Goal: Navigation & Orientation: Understand site structure

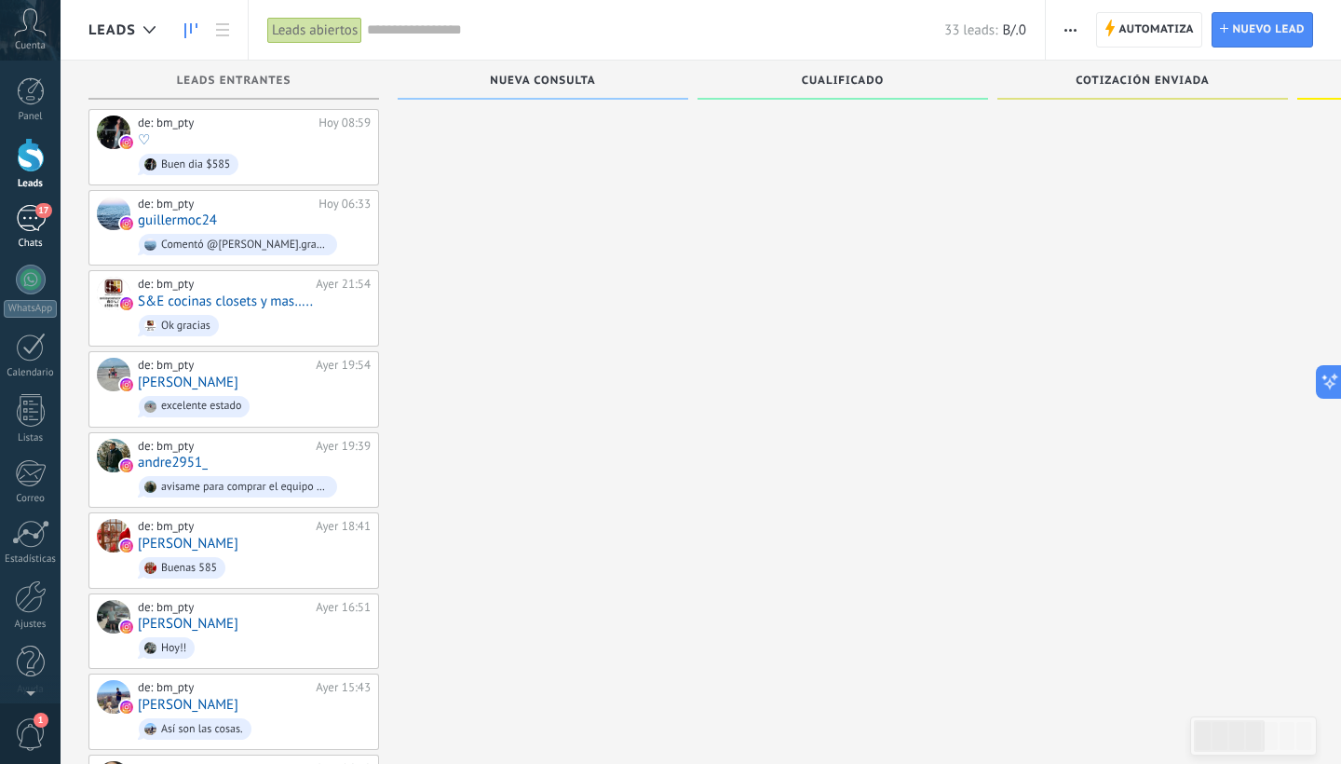
click at [26, 229] on div "17" at bounding box center [31, 218] width 30 height 27
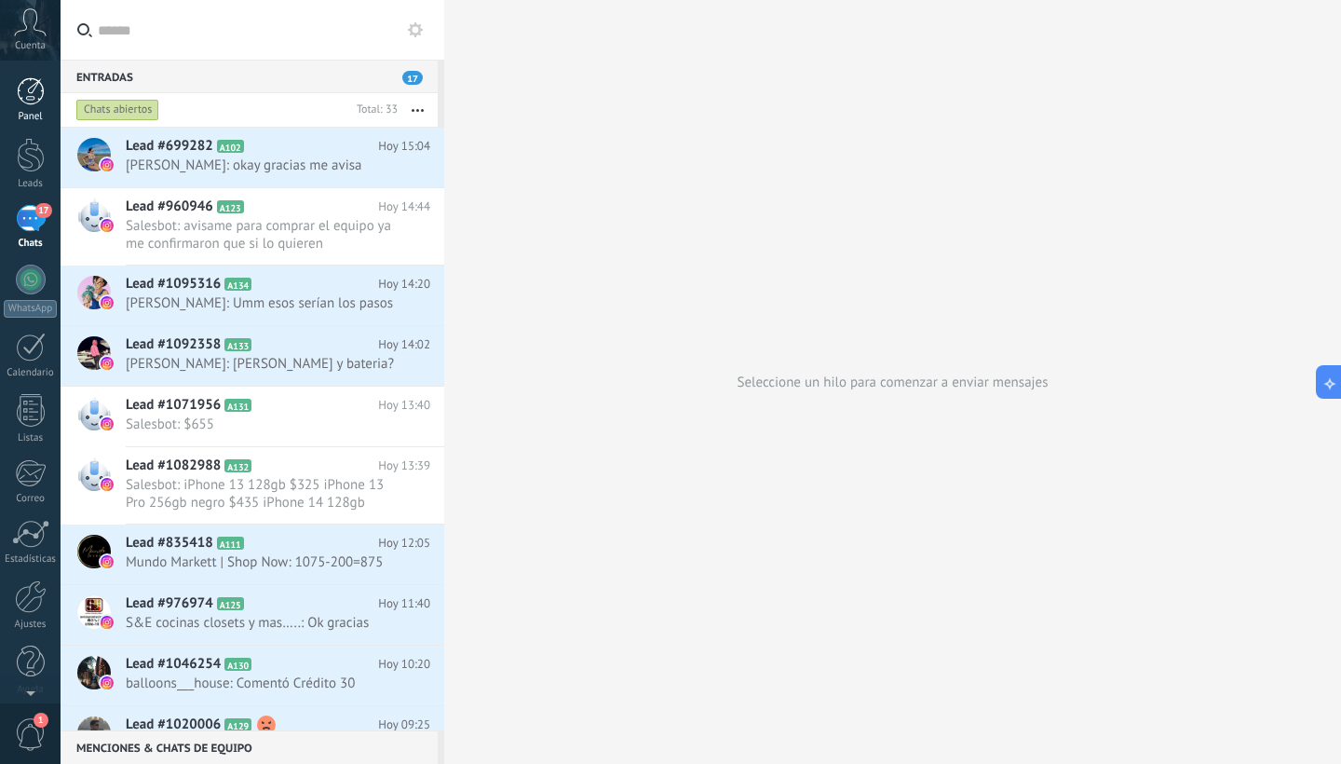
click at [47, 112] on div "Panel" at bounding box center [31, 117] width 54 height 12
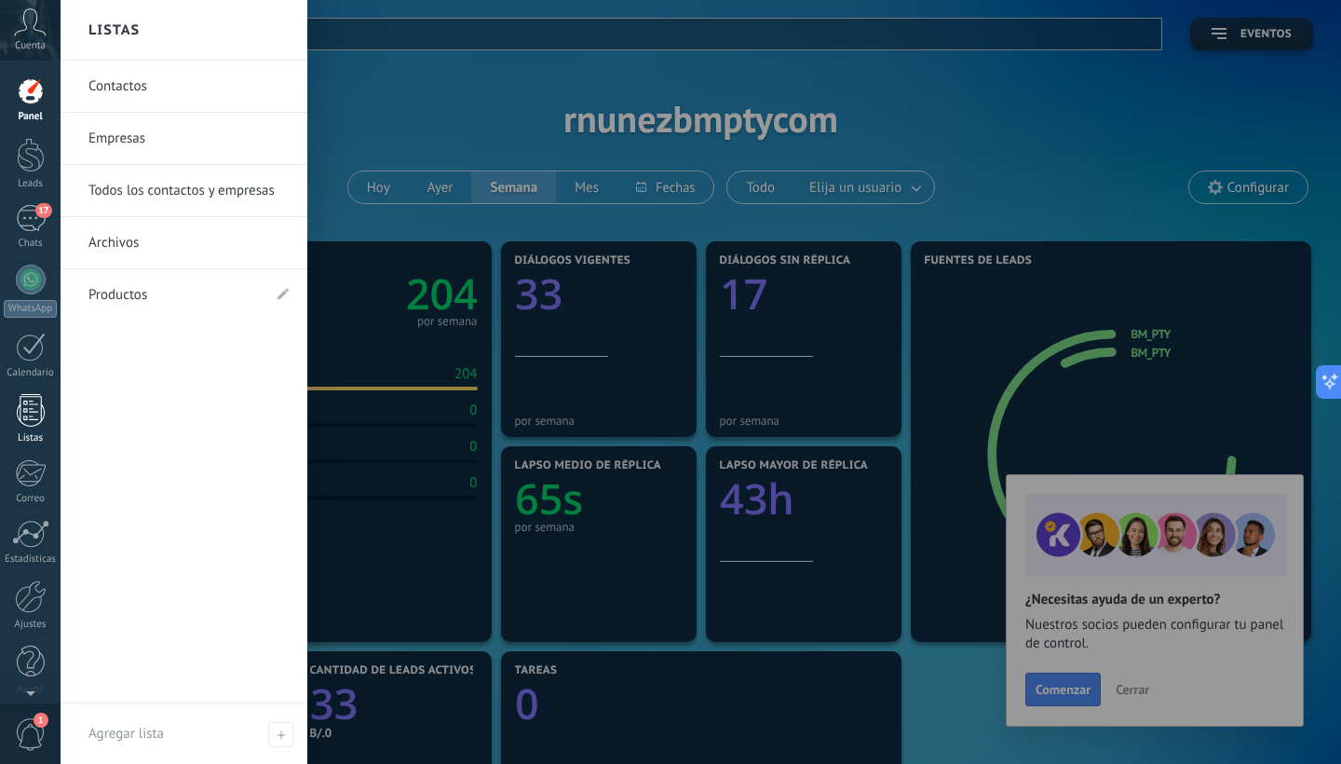
click at [27, 426] on div at bounding box center [31, 410] width 28 height 33
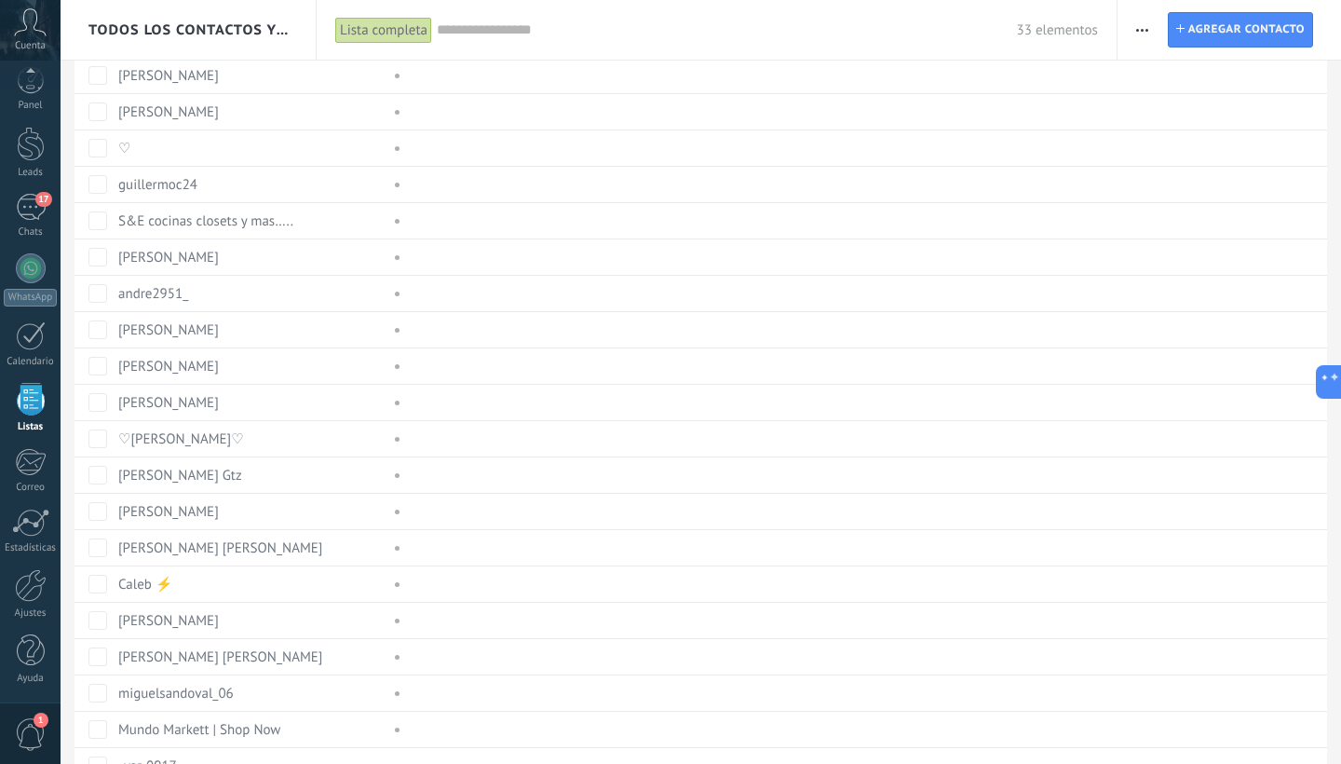
scroll to position [257, 0]
